Goal: Check status: Check status

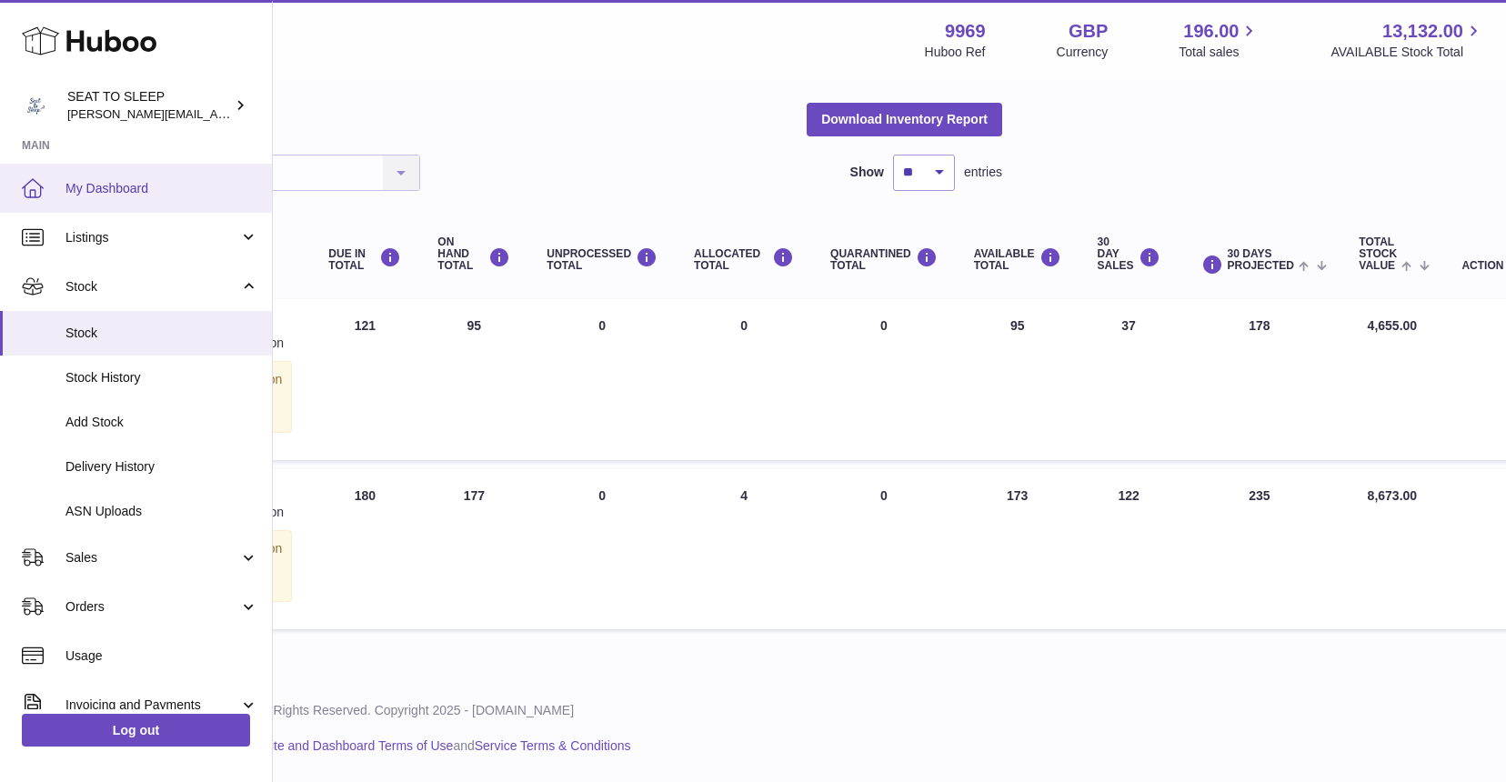
click at [117, 174] on link "My Dashboard" at bounding box center [136, 188] width 272 height 49
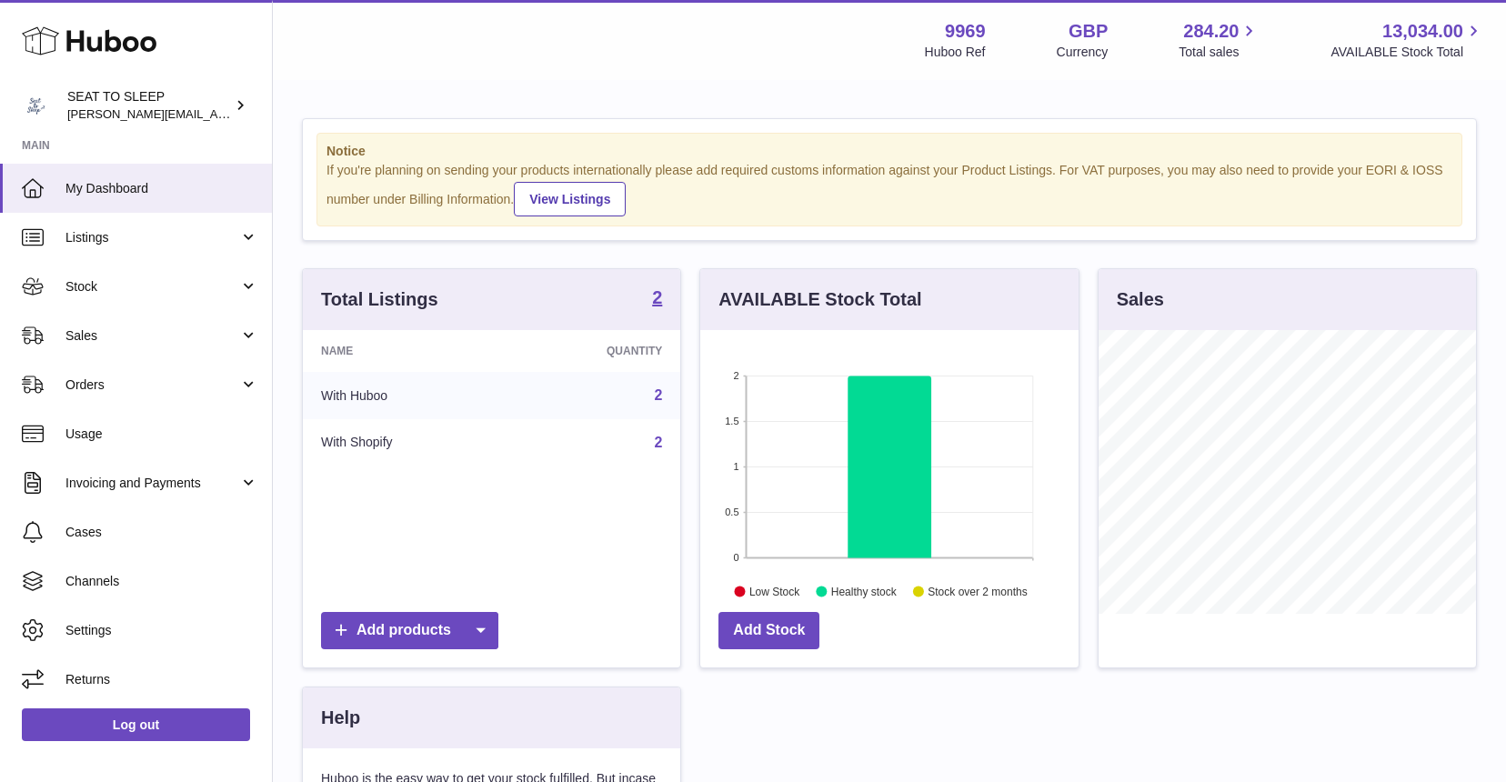
scroll to position [284, 378]
click at [108, 284] on span "Stock" at bounding box center [152, 286] width 174 height 17
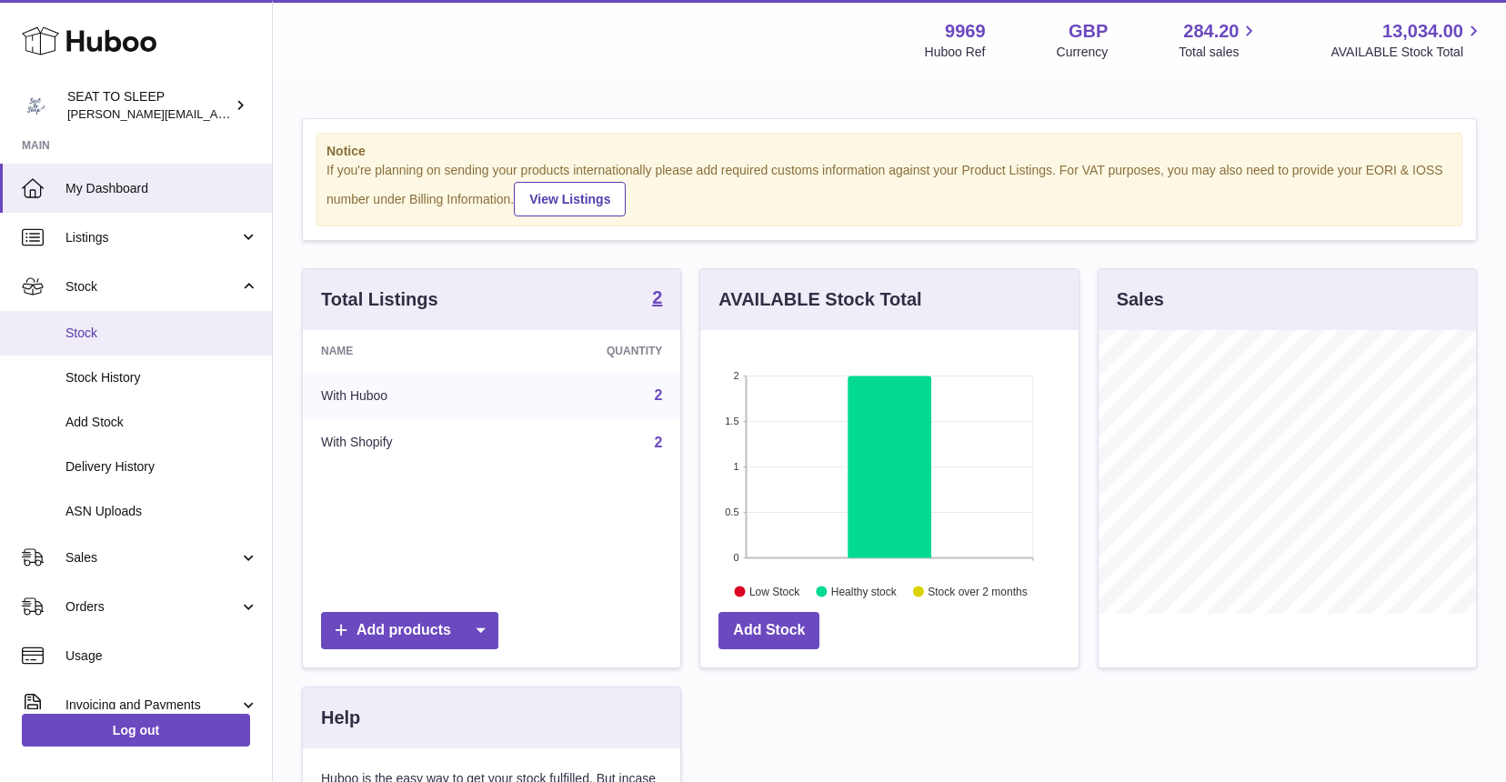
click at [109, 331] on span "Stock" at bounding box center [161, 333] width 193 height 17
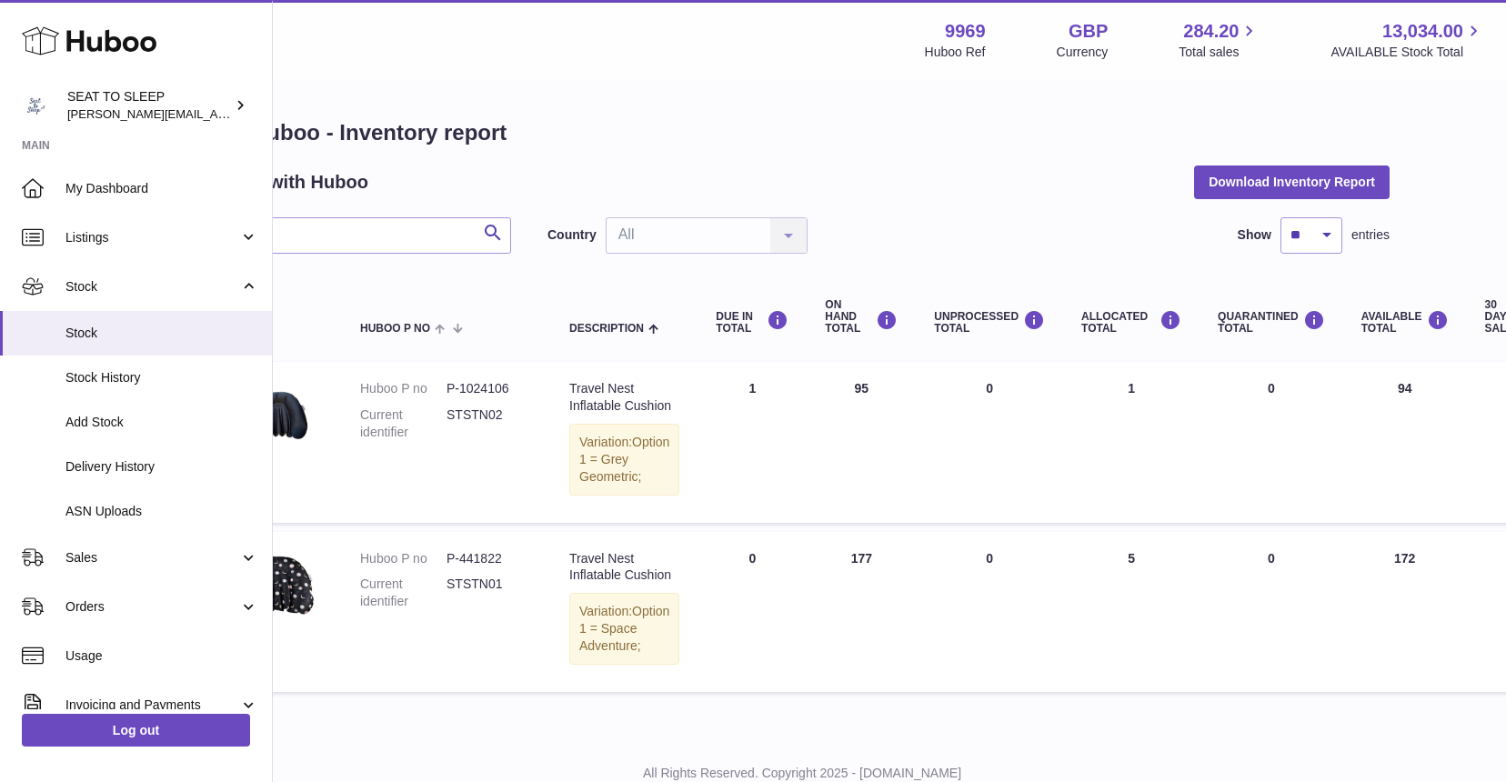
scroll to position [0, 86]
click at [133, 453] on link "Delivery History" at bounding box center [136, 467] width 272 height 45
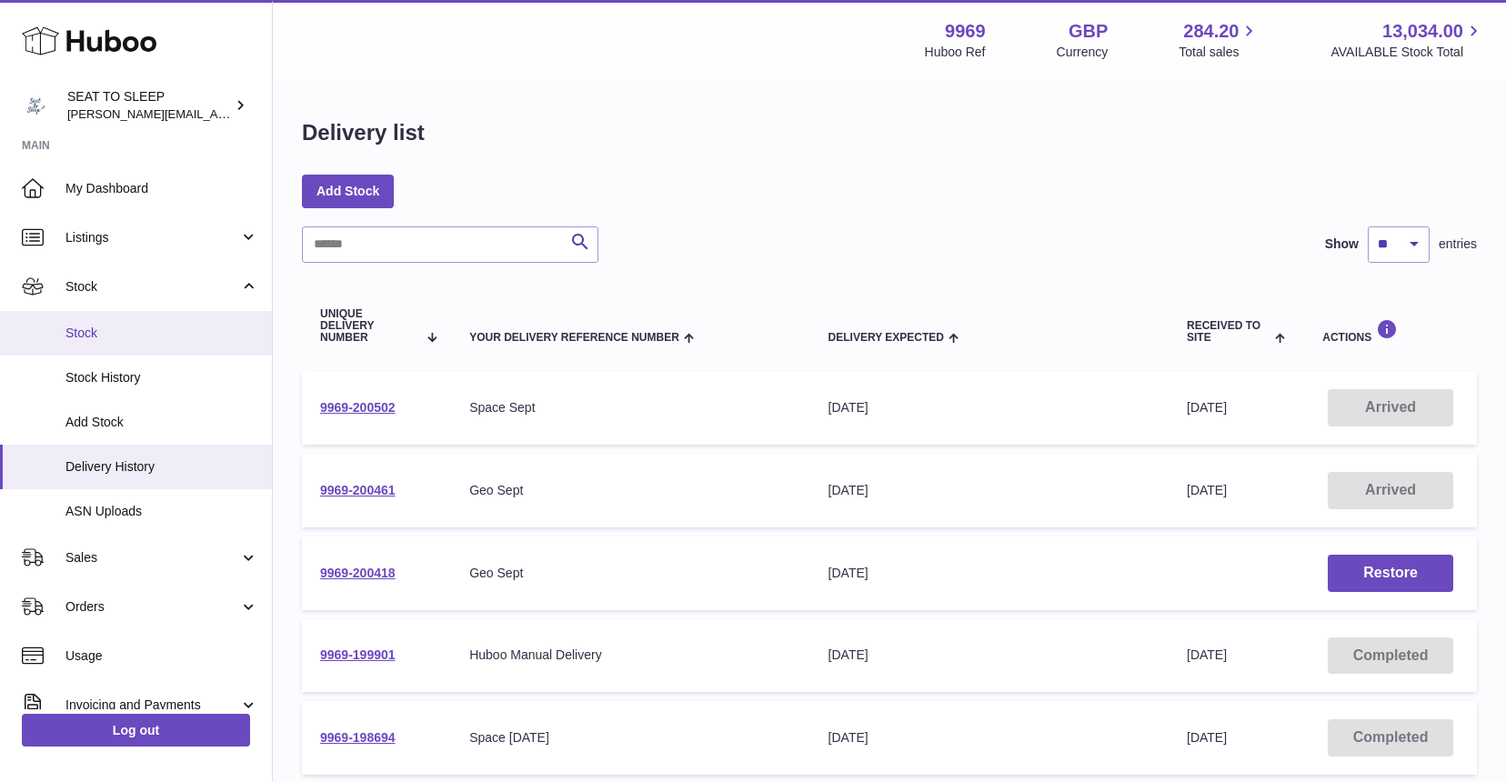
click at [113, 334] on span "Stock" at bounding box center [161, 333] width 193 height 17
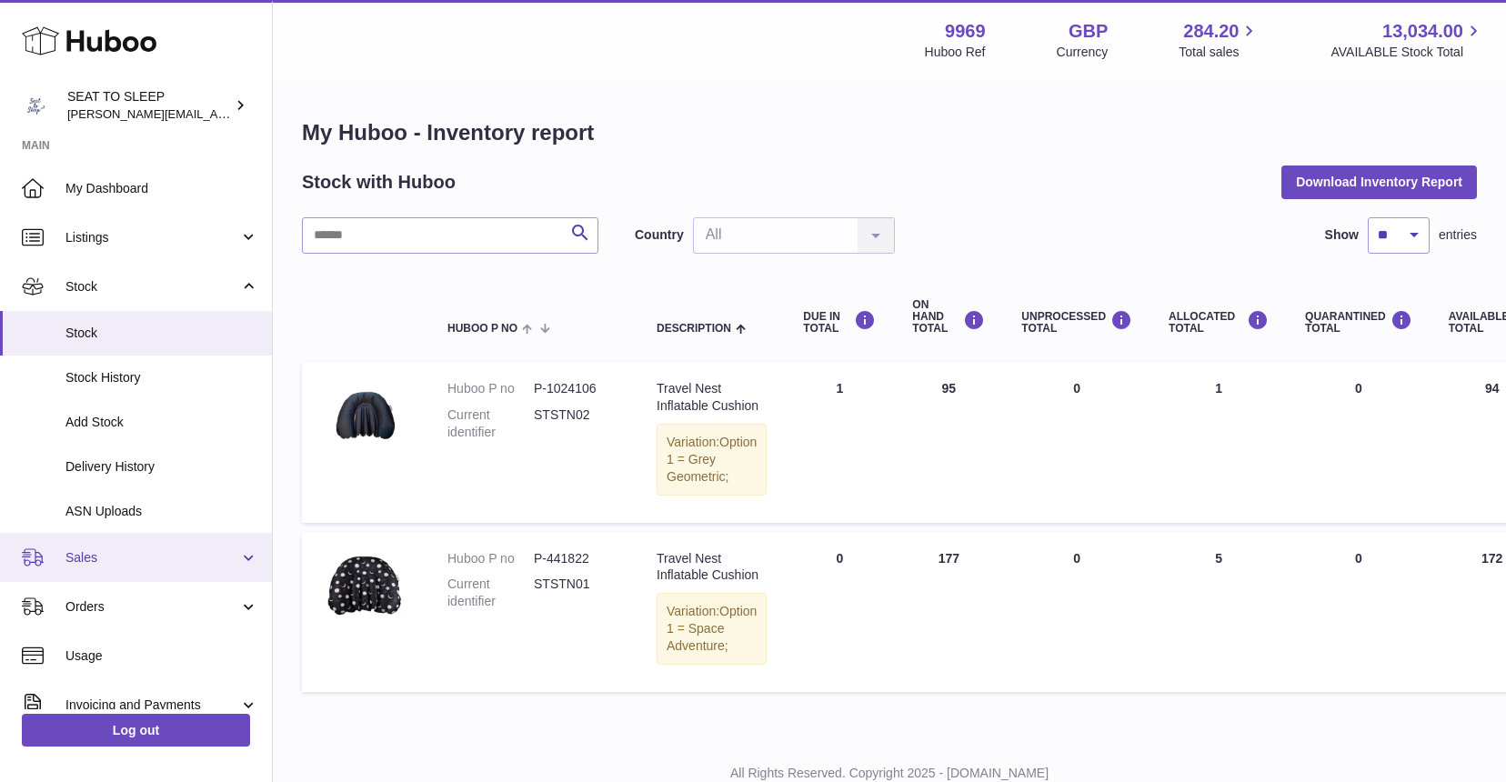
click at [111, 559] on span "Sales" at bounding box center [152, 557] width 174 height 17
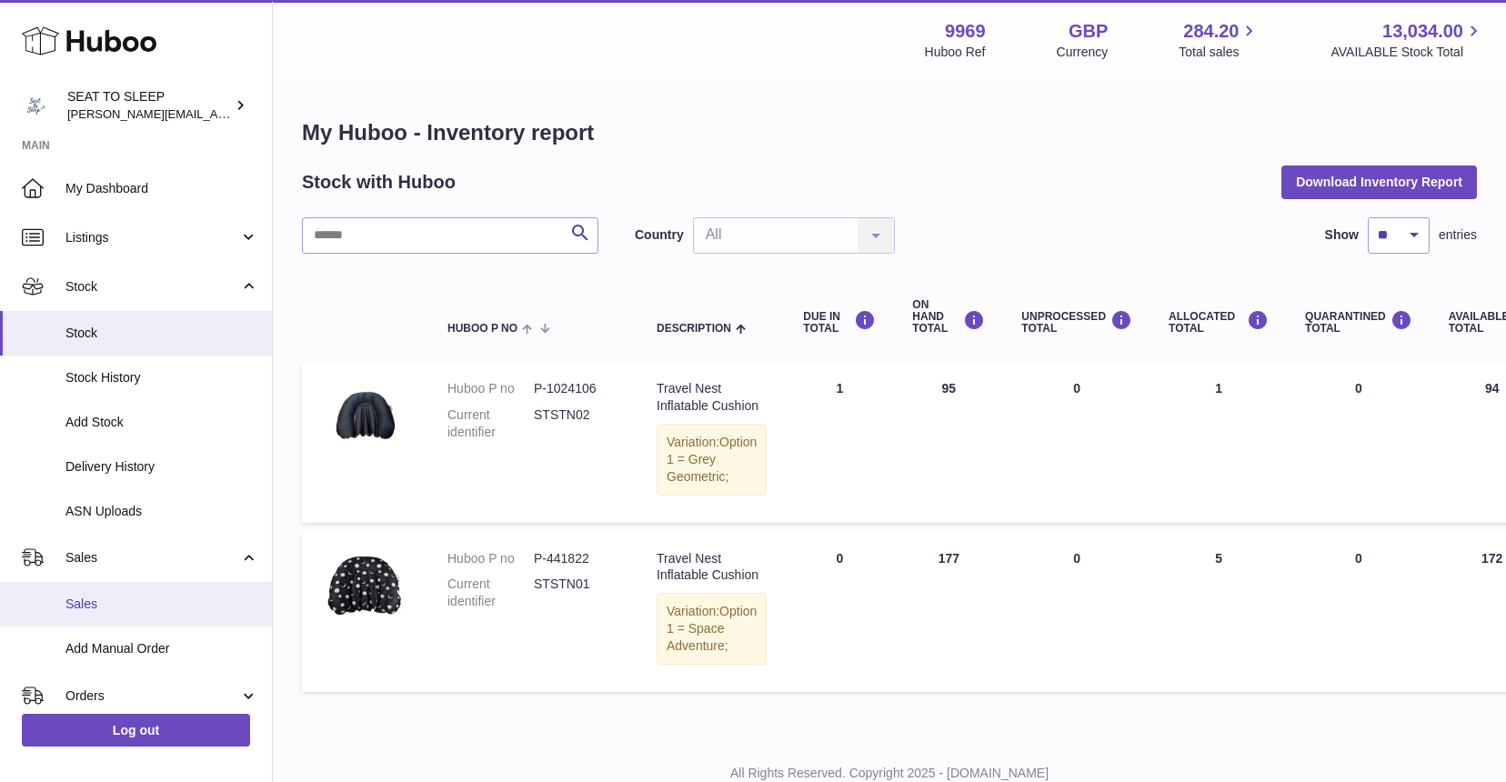
click at [105, 599] on span "Sales" at bounding box center [161, 604] width 193 height 17
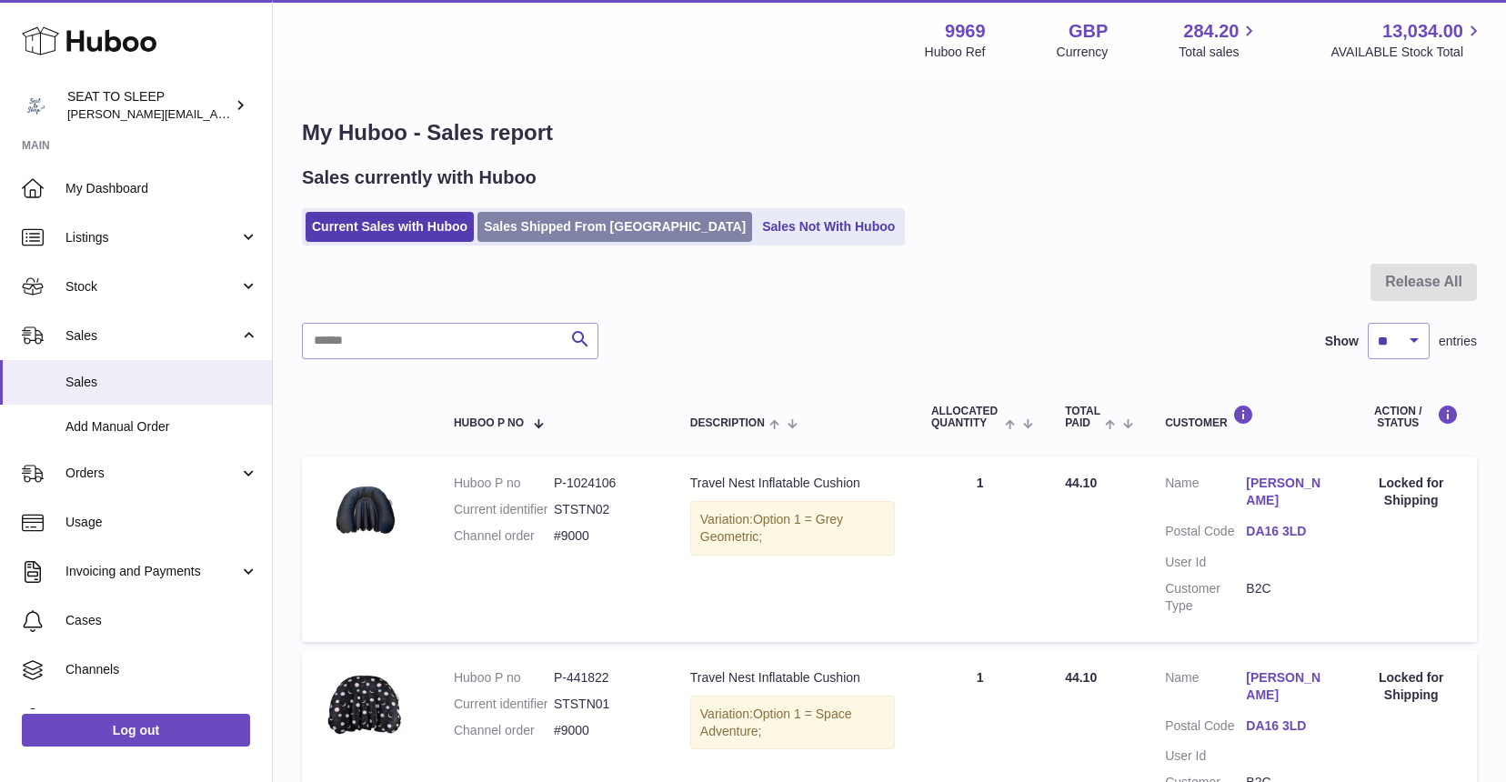
click at [549, 231] on link "Sales Shipped From Huboo" at bounding box center [614, 227] width 275 height 30
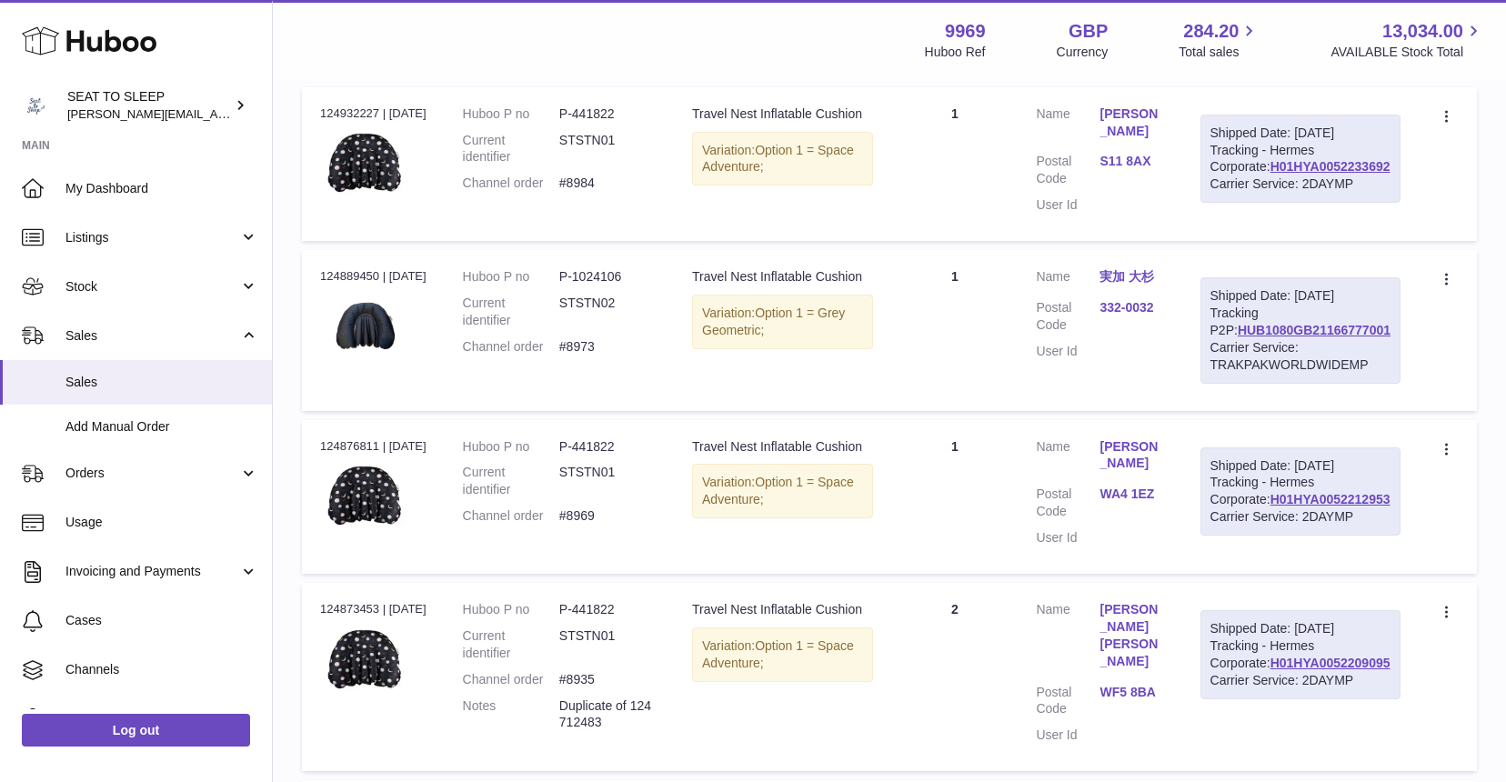
scroll to position [347, 0]
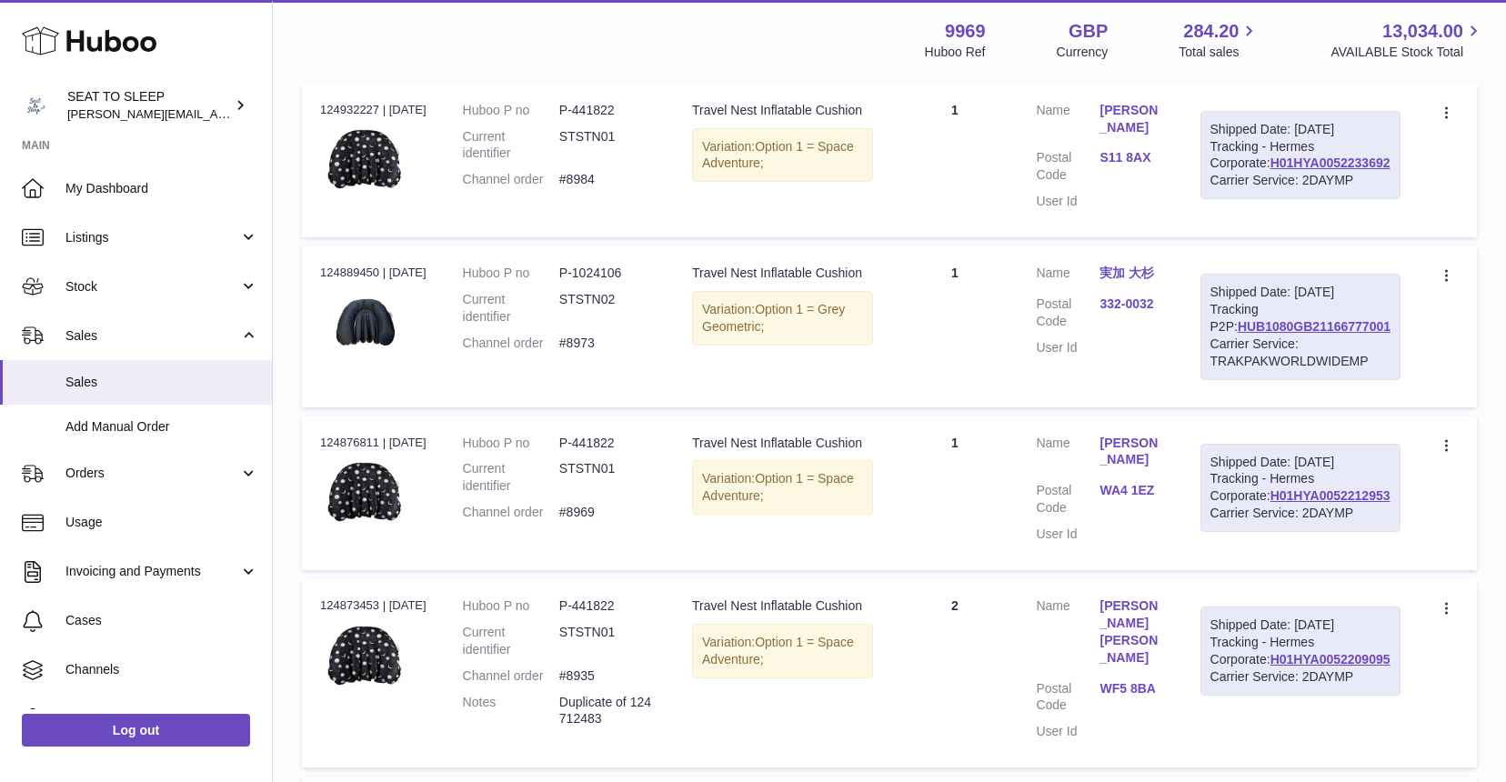
click at [1143, 282] on link "実加 大杉" at bounding box center [1131, 273] width 64 height 17
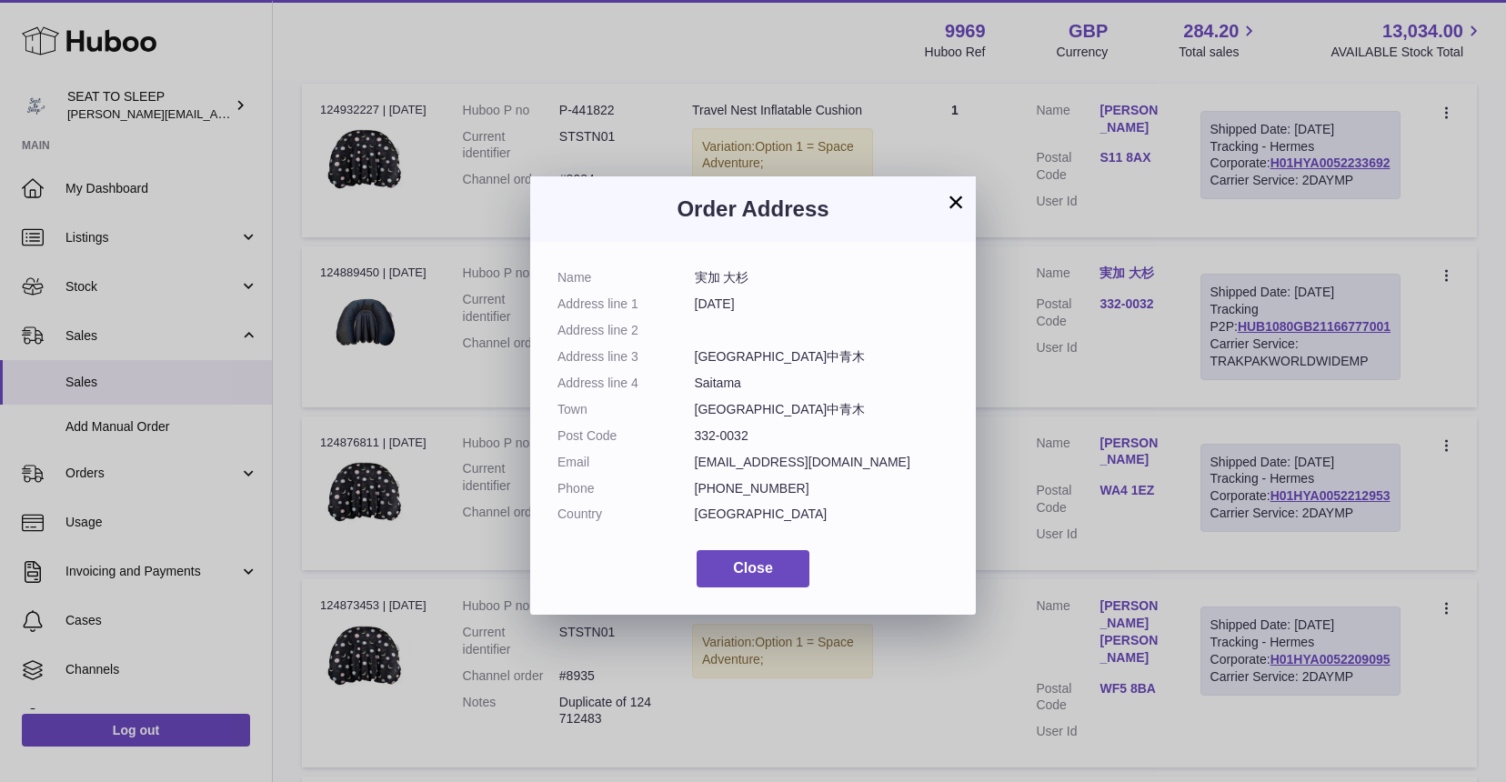
click at [950, 204] on button "×" at bounding box center [956, 202] width 22 height 22
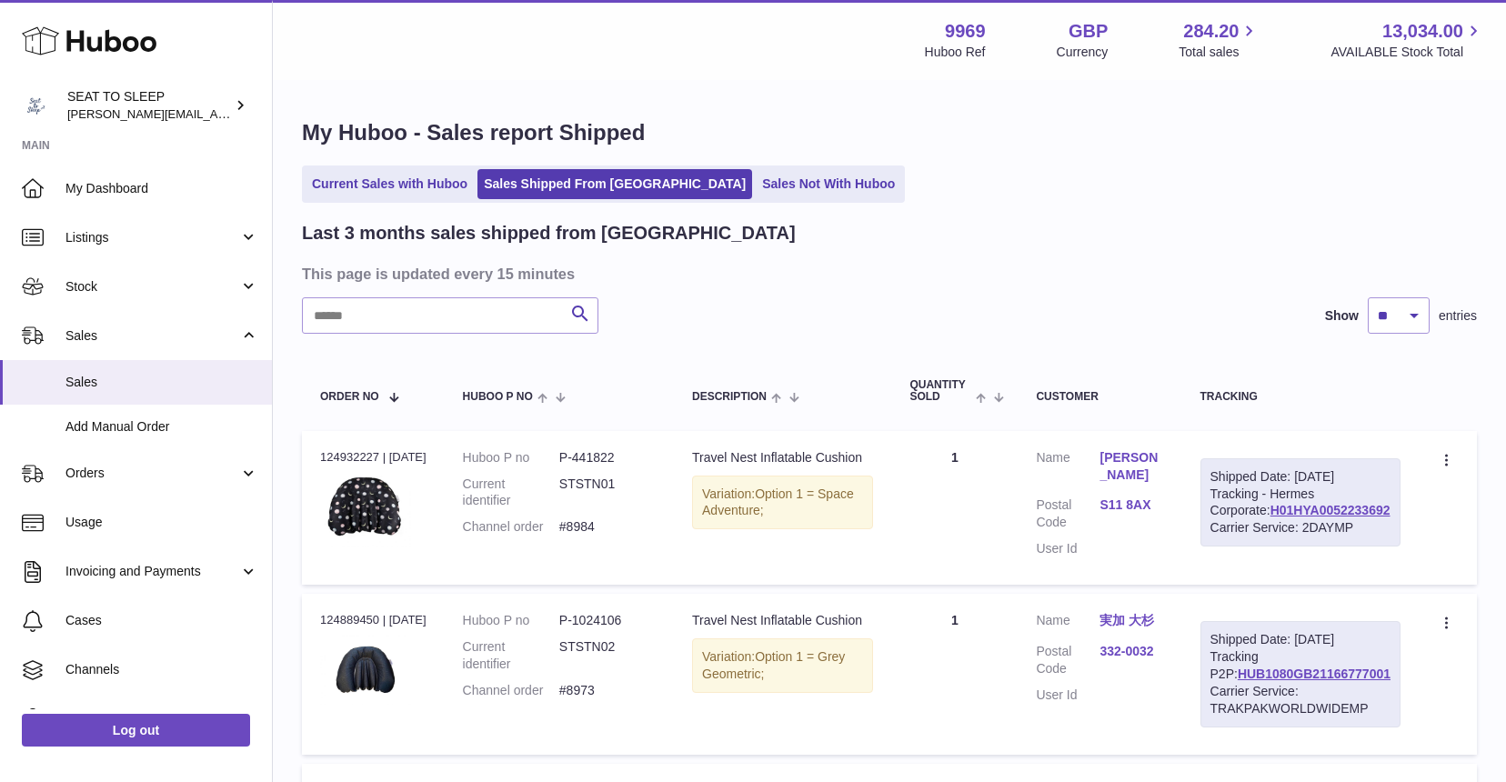
scroll to position [0, 0]
click at [358, 182] on link "Current Sales with Huboo" at bounding box center [390, 184] width 168 height 30
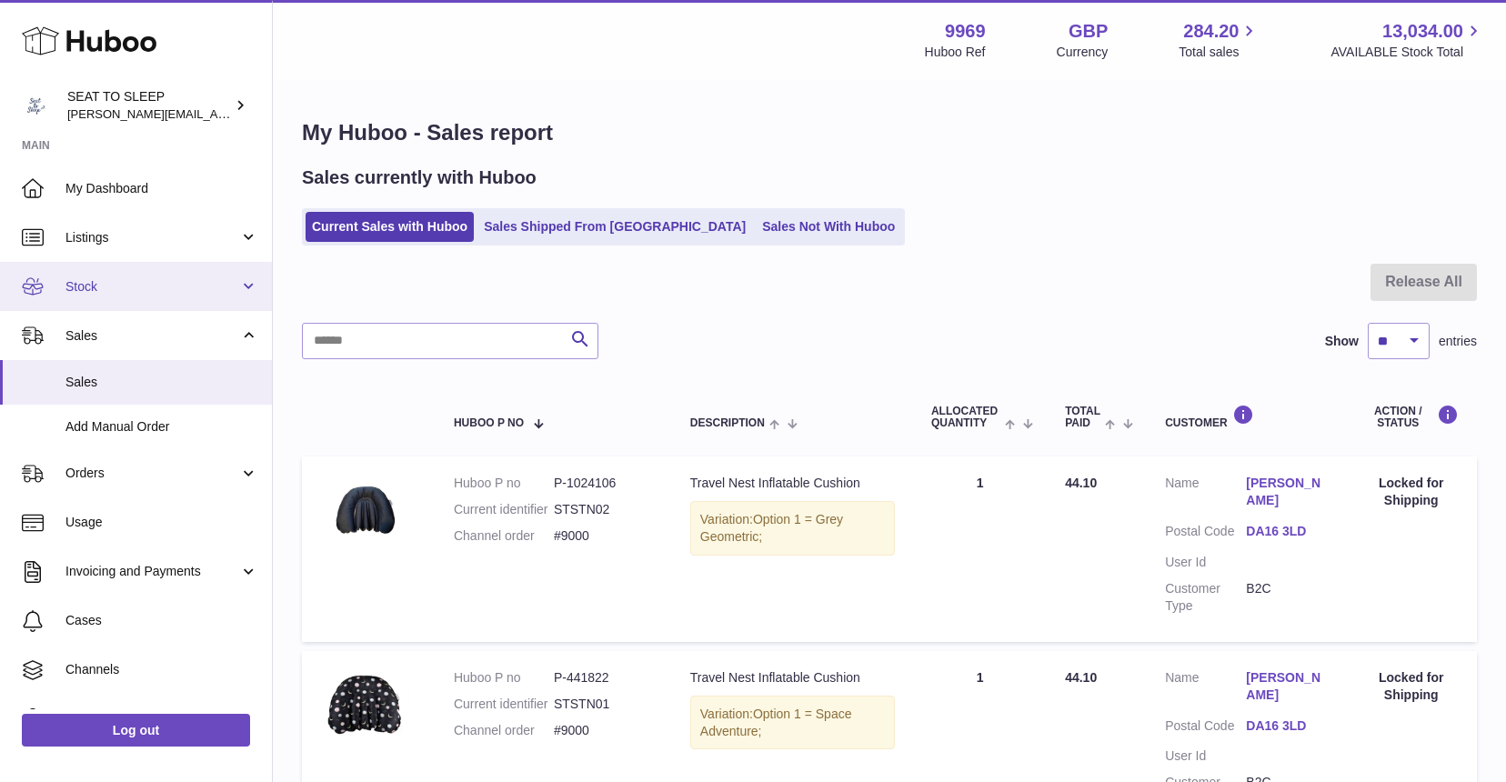
click at [110, 292] on span "Stock" at bounding box center [152, 286] width 174 height 17
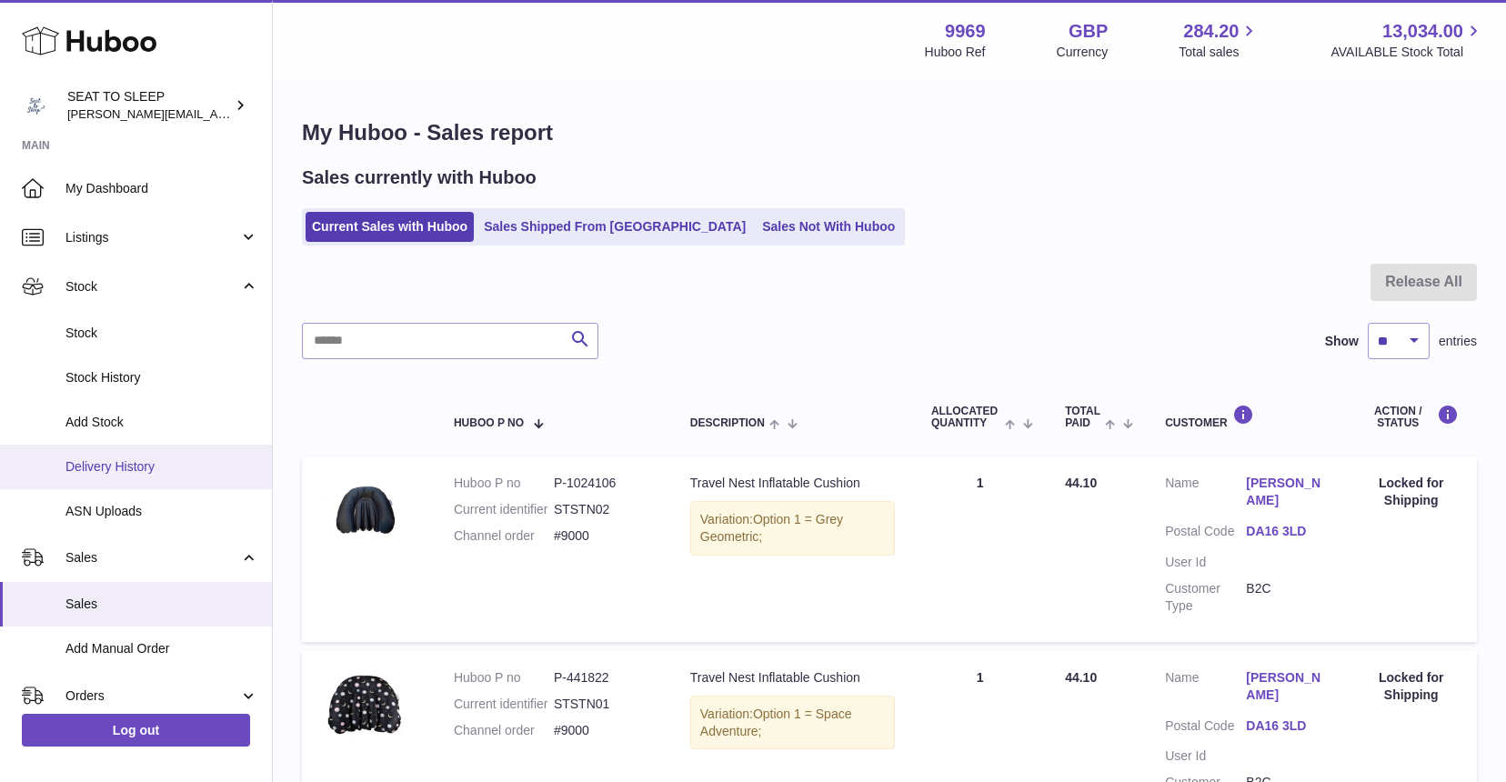
click at [112, 449] on link "Delivery History" at bounding box center [136, 467] width 272 height 45
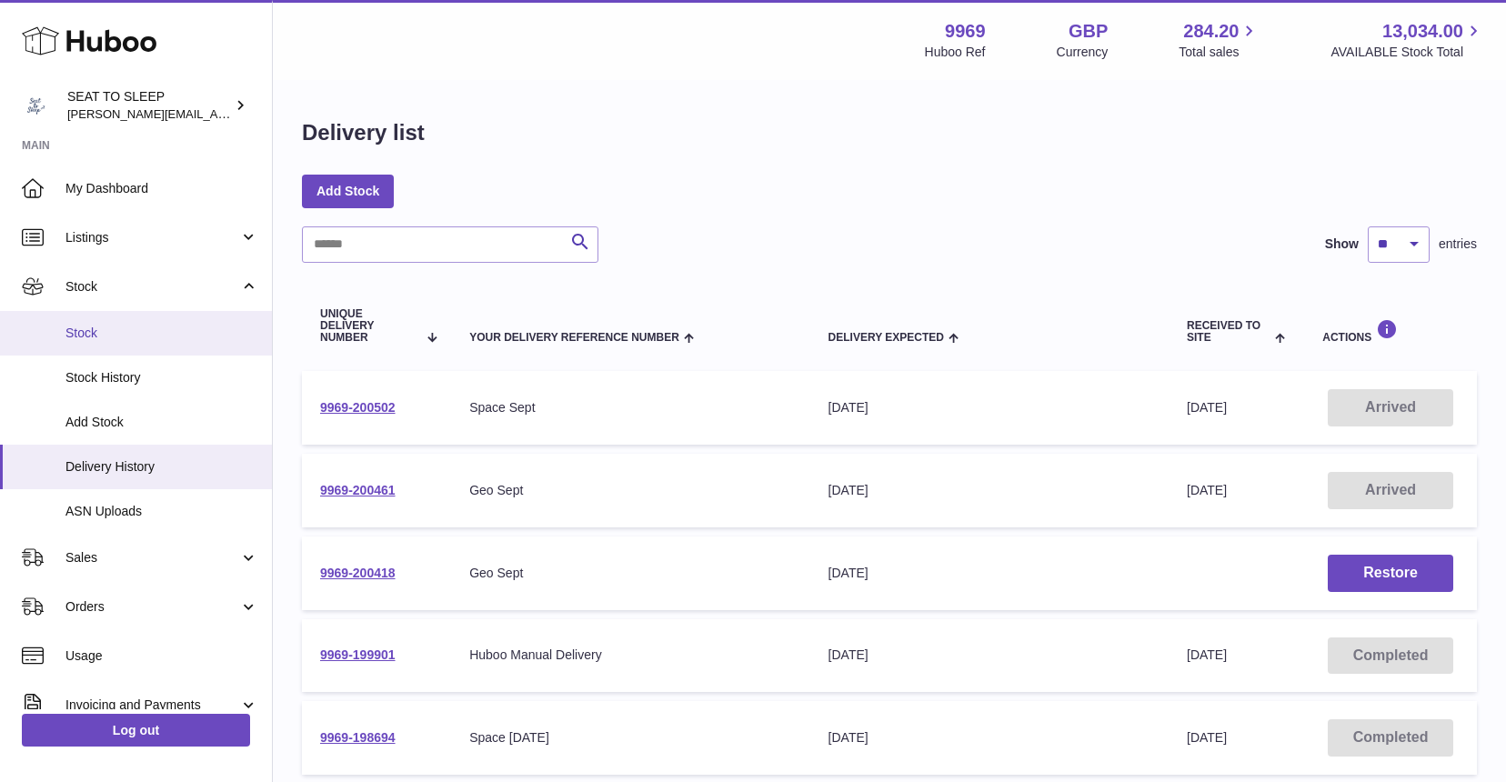
click at [99, 336] on span "Stock" at bounding box center [161, 333] width 193 height 17
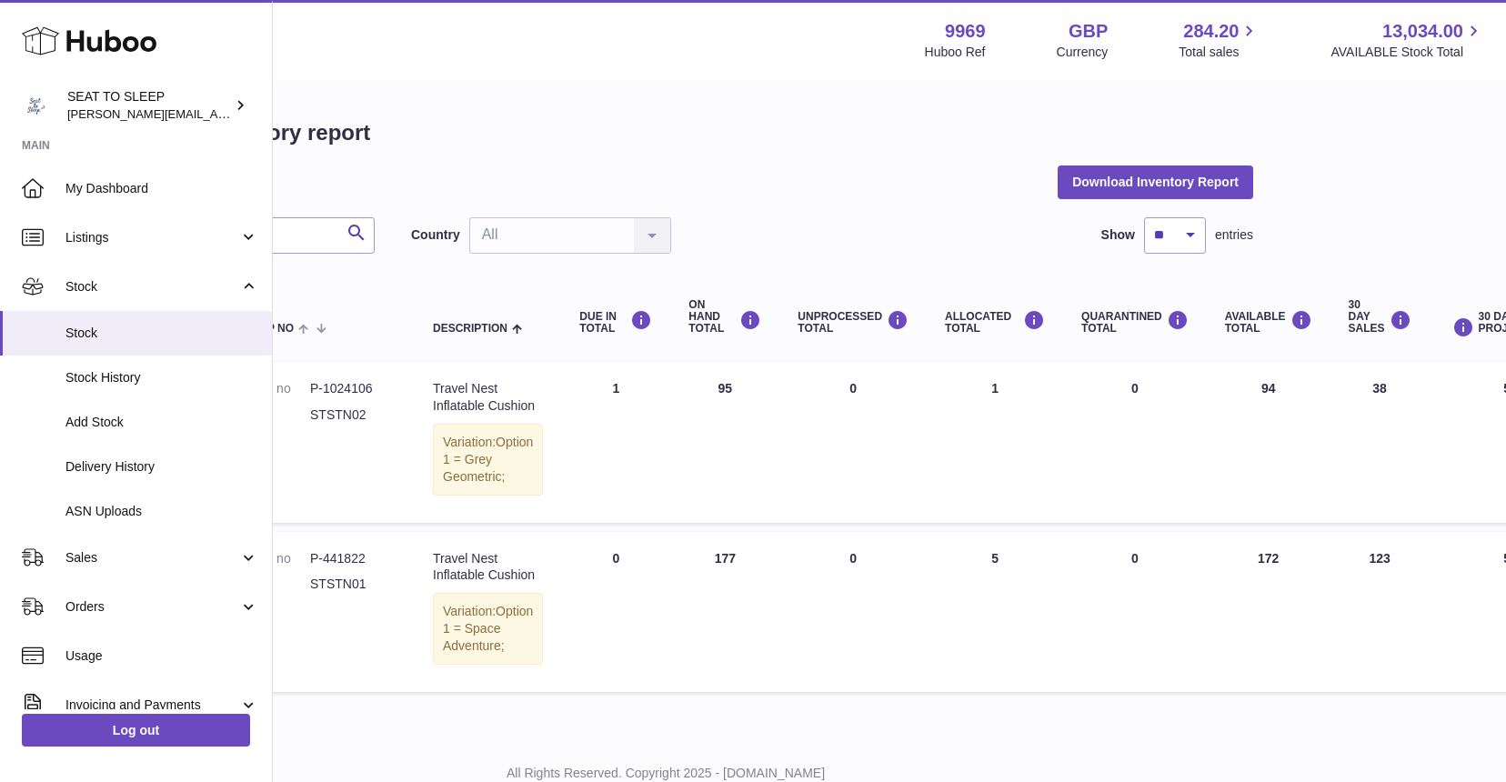
scroll to position [0, 228]
